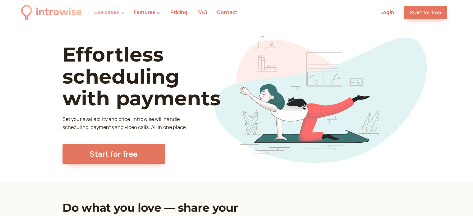
click at [108, 13] on button "Use cases" at bounding box center [109, 12] width 30 height 6
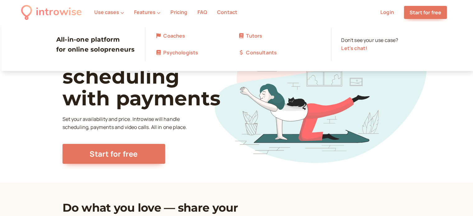
click at [251, 35] on link "Tutors" at bounding box center [279, 36] width 83 height 8
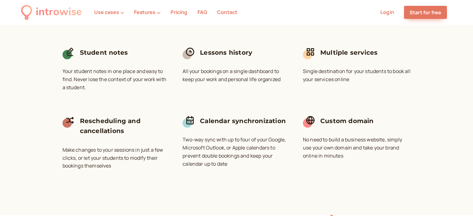
scroll to position [1990, 0]
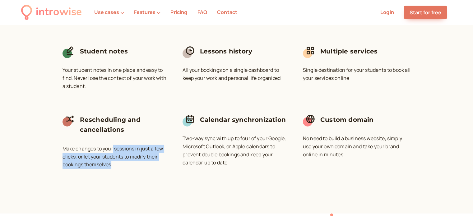
drag, startPoint x: 114, startPoint y: 137, endPoint x: 146, endPoint y: 152, distance: 35.5
click at [146, 152] on p "Make changes to your sessions in just a few clicks, or let your students to mod…" at bounding box center [117, 157] width 108 height 24
click at [173, 137] on div "Easy scheduling Your students book a time you've made available. You get a noti…" at bounding box center [237, 36] width 348 height 276
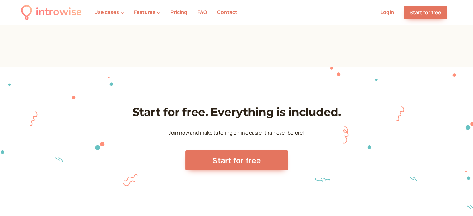
scroll to position [2137, 0]
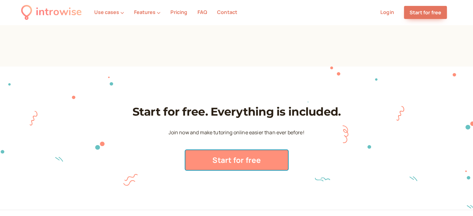
click at [211, 150] on link "Start for free" at bounding box center [236, 160] width 103 height 20
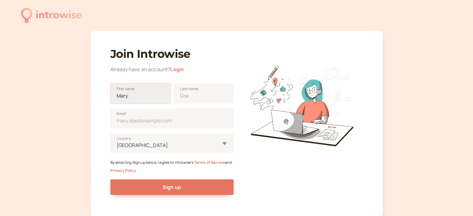
click at [123, 97] on input "First name" at bounding box center [140, 94] width 60 height 20
type input "[PERSON_NAME]"
click at [205, 100] on input "Last name" at bounding box center [204, 94] width 60 height 20
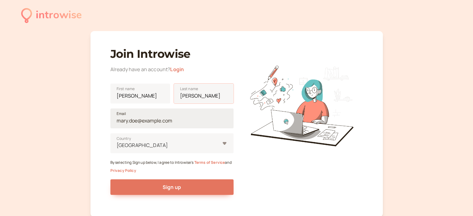
type input "[PERSON_NAME]"
click at [151, 123] on input "Email" at bounding box center [171, 119] width 123 height 20
type input "a"
type input "[EMAIL_ADDRESS][DOMAIN_NAME]"
click at [132, 147] on div "[GEOGRAPHIC_DATA]" at bounding box center [171, 143] width 123 height 20
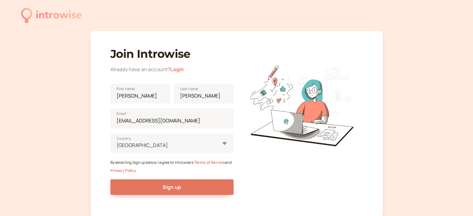
click at [117, 147] on input "United States Country" at bounding box center [116, 145] width 1 height 7
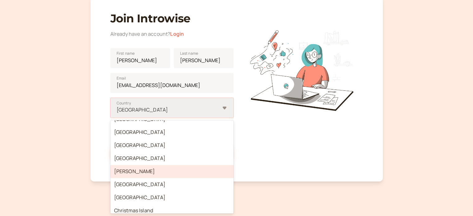
scroll to position [527, 0]
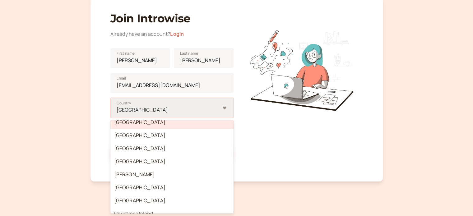
click at [123, 124] on div "[GEOGRAPHIC_DATA]" at bounding box center [171, 122] width 123 height 13
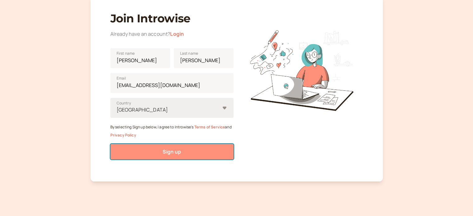
click at [141, 148] on button "Sign up" at bounding box center [171, 152] width 123 height 16
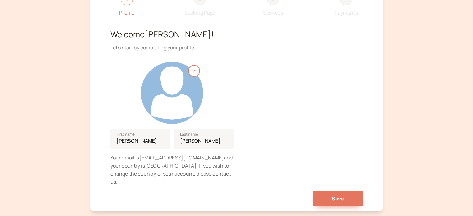
scroll to position [52, 0]
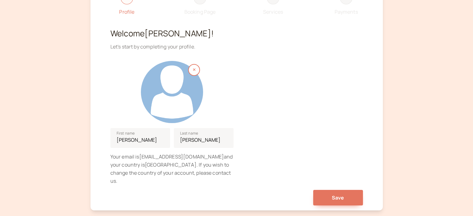
click at [177, 87] on div at bounding box center [172, 92] width 62 height 62
click at [333, 194] on span "Save" at bounding box center [338, 197] width 12 height 7
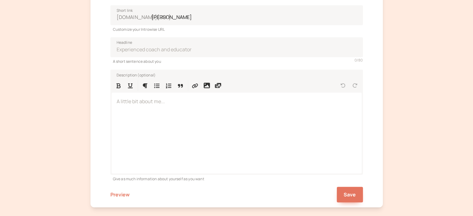
scroll to position [163, 0]
click at [350, 193] on span "Save" at bounding box center [350, 193] width 12 height 7
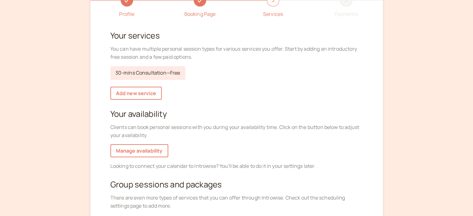
scroll to position [75, 0]
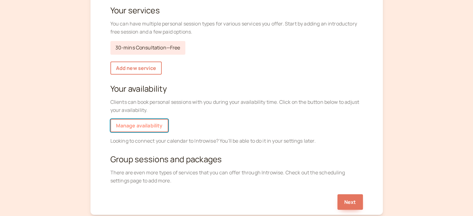
click at [154, 121] on link "Manage availability" at bounding box center [139, 125] width 58 height 13
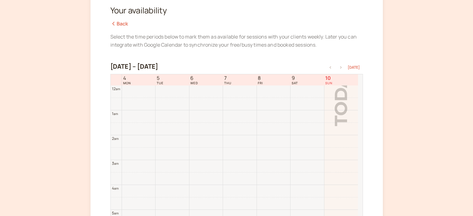
scroll to position [199, 0]
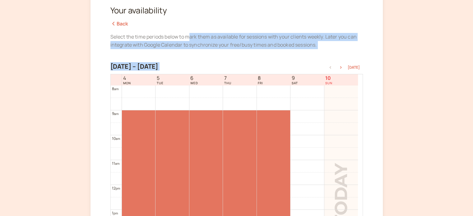
drag, startPoint x: 189, startPoint y: 37, endPoint x: 272, endPoint y: 51, distance: 84.9
click at [272, 51] on div "Profile Booking Page 3 Services 4 Payments Your availability Back Select the ti…" at bounding box center [237, 110] width 292 height 309
click at [243, 56] on div "Profile Booking Page 3 Services 4 Payments Your availability Back Select the ti…" at bounding box center [237, 110] width 292 height 309
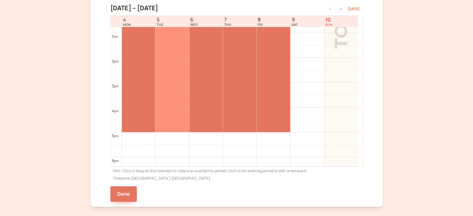
scroll to position [299, 0]
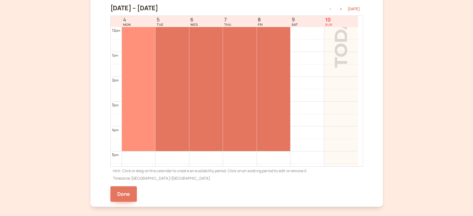
click at [141, 70] on div at bounding box center [138, 51] width 33 height 199
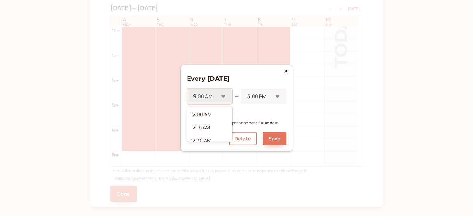
click at [225, 95] on div "9:00 AM" at bounding box center [209, 97] width 45 height 16
click at [203, 125] on div "10:00 AM" at bounding box center [209, 125] width 45 height 13
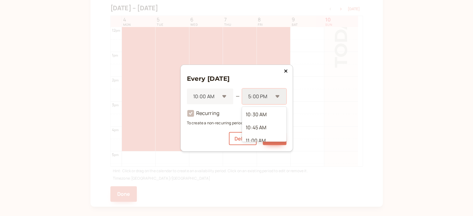
click at [264, 95] on div at bounding box center [260, 96] width 25 height 8
click at [254, 114] on div "12:00 PM" at bounding box center [264, 112] width 44 height 13
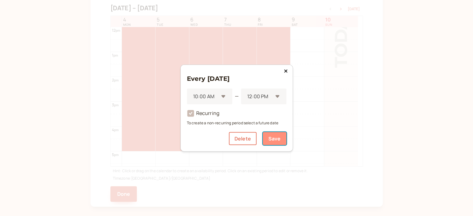
click at [275, 138] on button "Save" at bounding box center [275, 138] width 24 height 13
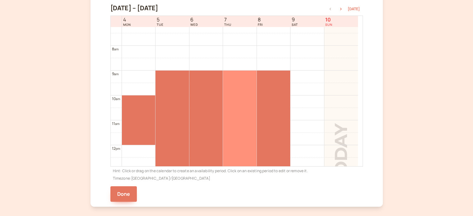
scroll to position [180, 0]
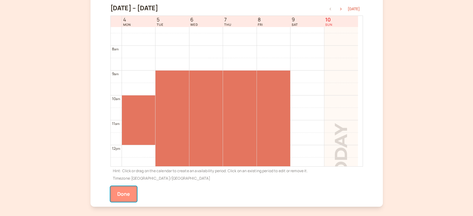
click at [124, 194] on button "Done" at bounding box center [123, 194] width 27 height 16
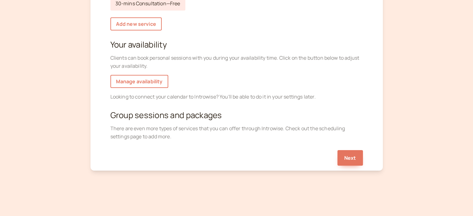
scroll to position [118, 0]
click at [347, 156] on button "Next" at bounding box center [350, 159] width 26 height 16
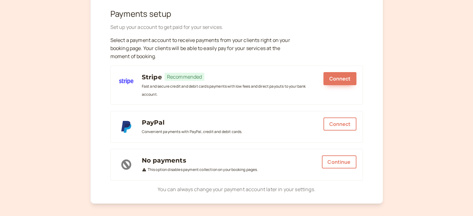
scroll to position [71, 0]
click at [335, 165] on button "Continue" at bounding box center [339, 162] width 34 height 13
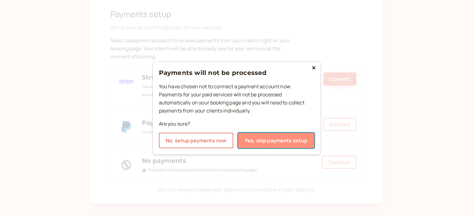
click at [256, 141] on button "Yes, skip payments setup" at bounding box center [276, 141] width 77 height 16
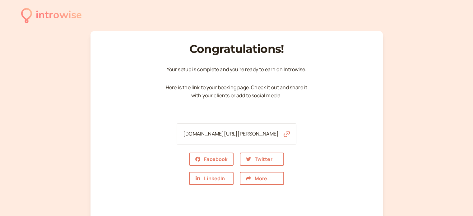
scroll to position [40, 0]
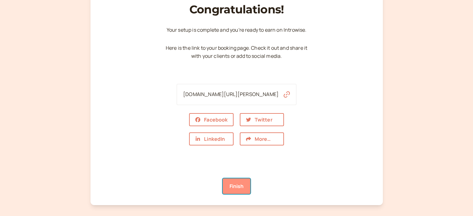
click at [237, 184] on link "Finish" at bounding box center [237, 187] width 28 height 16
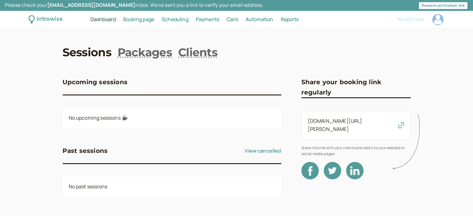
click at [140, 21] on span "Booking page" at bounding box center [138, 19] width 31 height 7
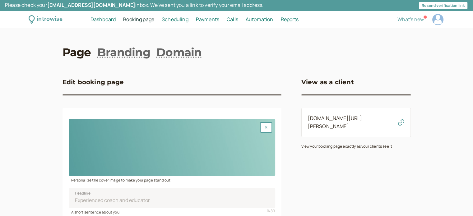
click at [176, 21] on span "Scheduling" at bounding box center [175, 19] width 27 height 7
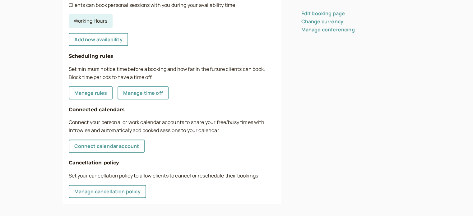
scroll to position [191, 0]
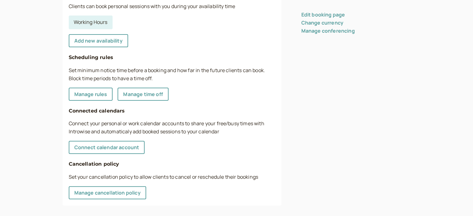
click at [307, 99] on div "View as a client [DOMAIN_NAME][URL][PERSON_NAME] View availabile personal and g…" at bounding box center [355, 40] width 109 height 332
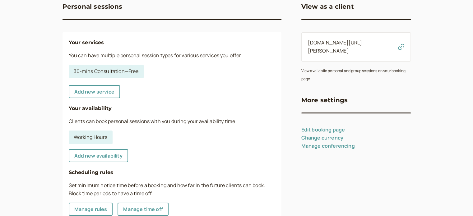
scroll to position [82, 0]
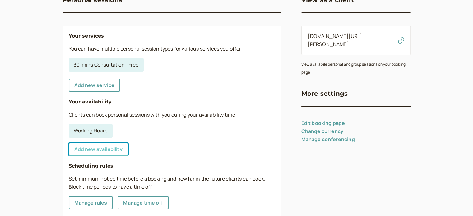
click at [105, 147] on link "Add new availability" at bounding box center [98, 149] width 59 height 13
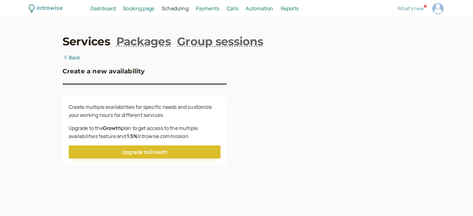
scroll to position [11, 0]
drag, startPoint x: 137, startPoint y: 107, endPoint x: 202, endPoint y: 139, distance: 72.5
click at [202, 139] on div "Create multiple availabilities for specific needs and customize your working ho…" at bounding box center [145, 131] width 164 height 68
click at [228, 125] on div "Create a new availability Create multiple availabilities for specific needs and…" at bounding box center [237, 109] width 348 height 111
click at [73, 59] on link "Back" at bounding box center [72, 58] width 18 height 8
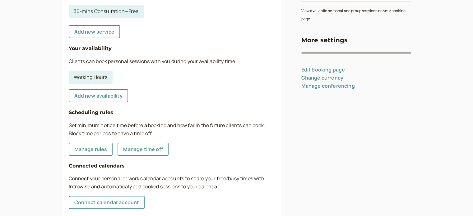
scroll to position [142, 0]
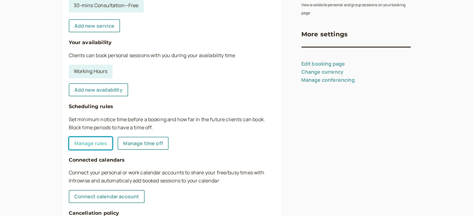
click at [96, 140] on link "Manage rules" at bounding box center [91, 143] width 44 height 13
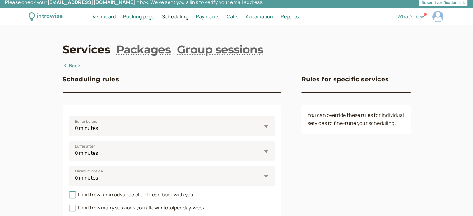
scroll to position [2, 0]
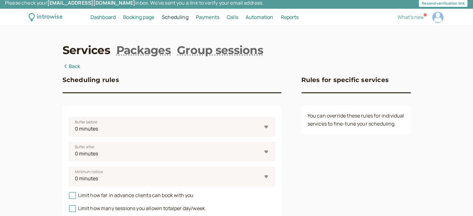
click at [74, 68] on link "Back" at bounding box center [72, 67] width 18 height 8
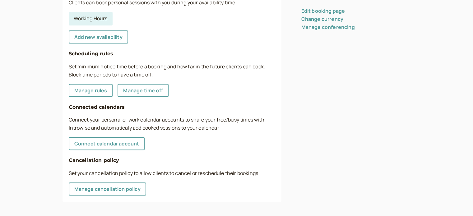
scroll to position [196, 0]
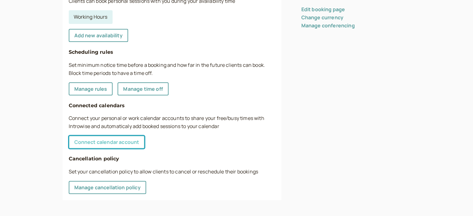
click at [126, 146] on link "Connect calendar account" at bounding box center [107, 142] width 76 height 13
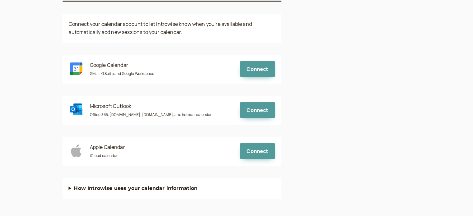
scroll to position [94, 0]
click at [259, 71] on span "Connect" at bounding box center [257, 69] width 21 height 7
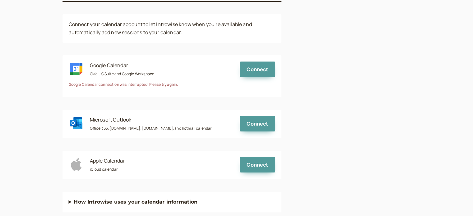
scroll to position [107, 0]
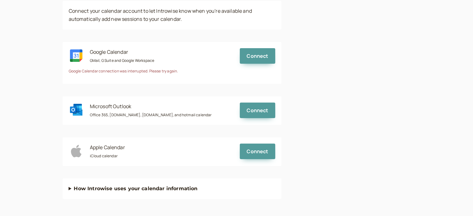
click at [75, 186] on summary "How Introwise uses your calendar information" at bounding box center [172, 189] width 207 height 8
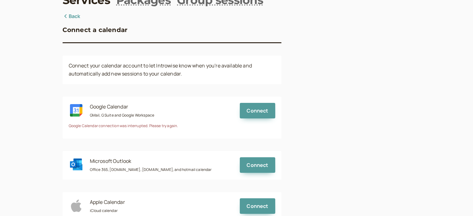
scroll to position [0, 0]
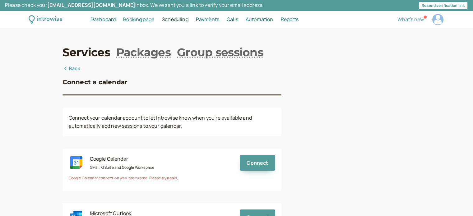
click at [108, 21] on span "Dashboard" at bounding box center [103, 19] width 25 height 7
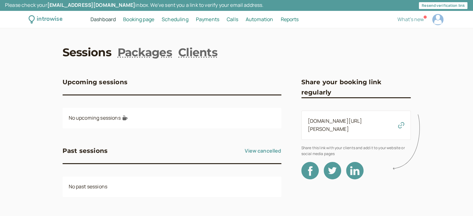
click at [202, 20] on span "Payments" at bounding box center [207, 19] width 23 height 7
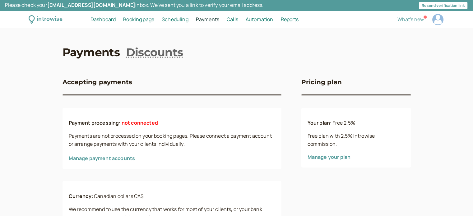
click at [235, 20] on span "Calls" at bounding box center [233, 19] width 12 height 7
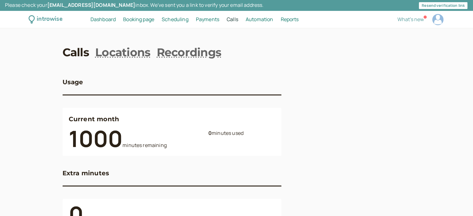
click at [295, 19] on span "Reports" at bounding box center [290, 19] width 18 height 7
select select "last30Days"
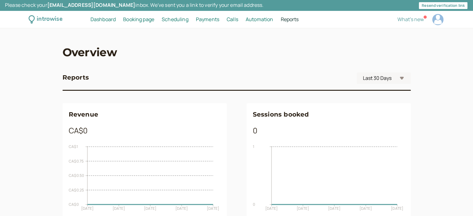
click at [175, 17] on span "Scheduling" at bounding box center [175, 19] width 27 height 7
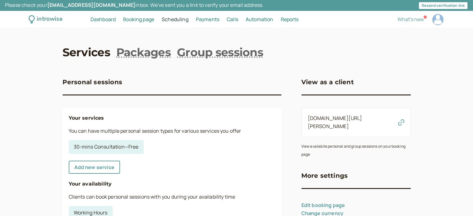
drag, startPoint x: 383, startPoint y: 118, endPoint x: 305, endPoint y: 125, distance: 78.3
click at [305, 125] on div "[DOMAIN_NAME][URL][PERSON_NAME]" at bounding box center [355, 122] width 109 height 29
copy link "[DOMAIN_NAME][URL][PERSON_NAME]"
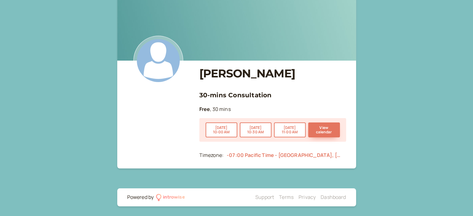
scroll to position [16, 0]
click at [326, 130] on button "View calendar" at bounding box center [324, 130] width 32 height 15
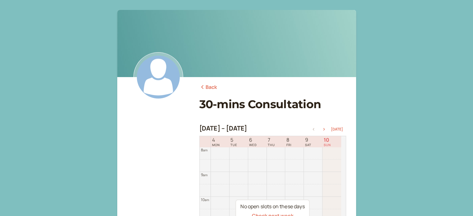
scroll to position [59, 0]
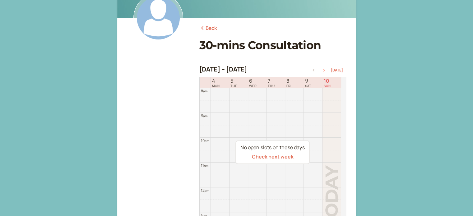
click at [324, 71] on icon "button" at bounding box center [323, 70] width 7 height 2
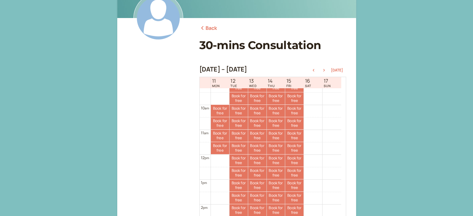
scroll to position [237, 0]
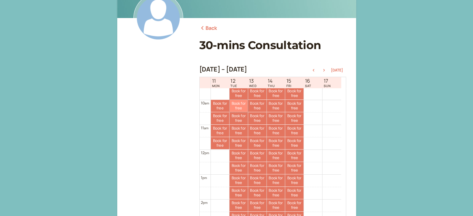
click at [236, 106] on link "Book for free free" at bounding box center [239, 106] width 18 height 12
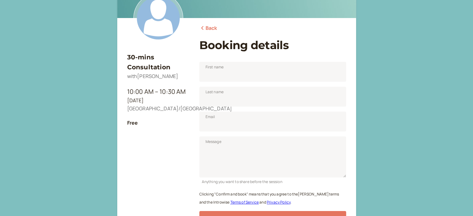
scroll to position [77, 0]
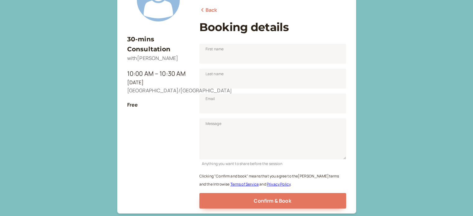
click at [206, 10] on link "Back" at bounding box center [208, 10] width 18 height 8
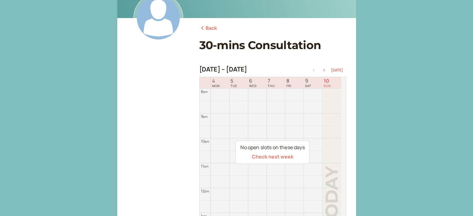
scroll to position [146, 0]
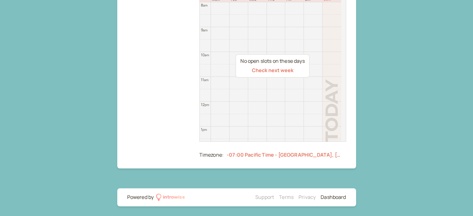
click at [325, 197] on link "Dashboard" at bounding box center [333, 197] width 25 height 7
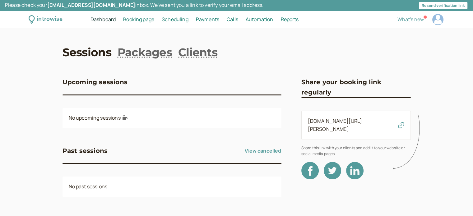
click at [143, 21] on span "Booking page" at bounding box center [138, 19] width 31 height 7
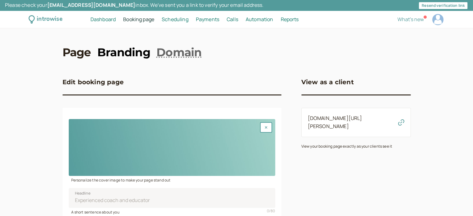
click at [120, 51] on link "Branding" at bounding box center [123, 52] width 53 height 16
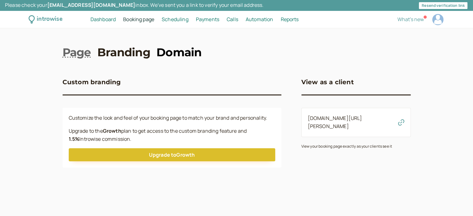
click at [176, 59] on link "Domain" at bounding box center [178, 52] width 45 height 16
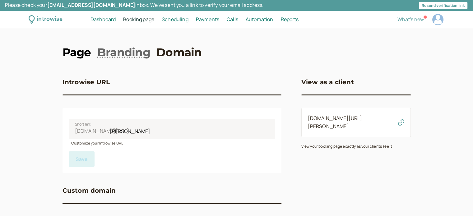
click at [74, 53] on link "Page" at bounding box center [77, 52] width 29 height 16
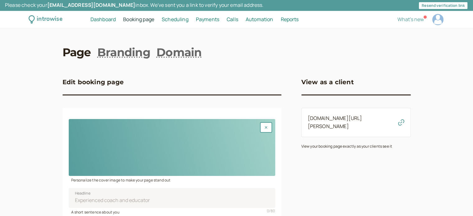
click at [179, 18] on span "Scheduling" at bounding box center [175, 19] width 27 height 7
